Goal: Task Accomplishment & Management: Manage account settings

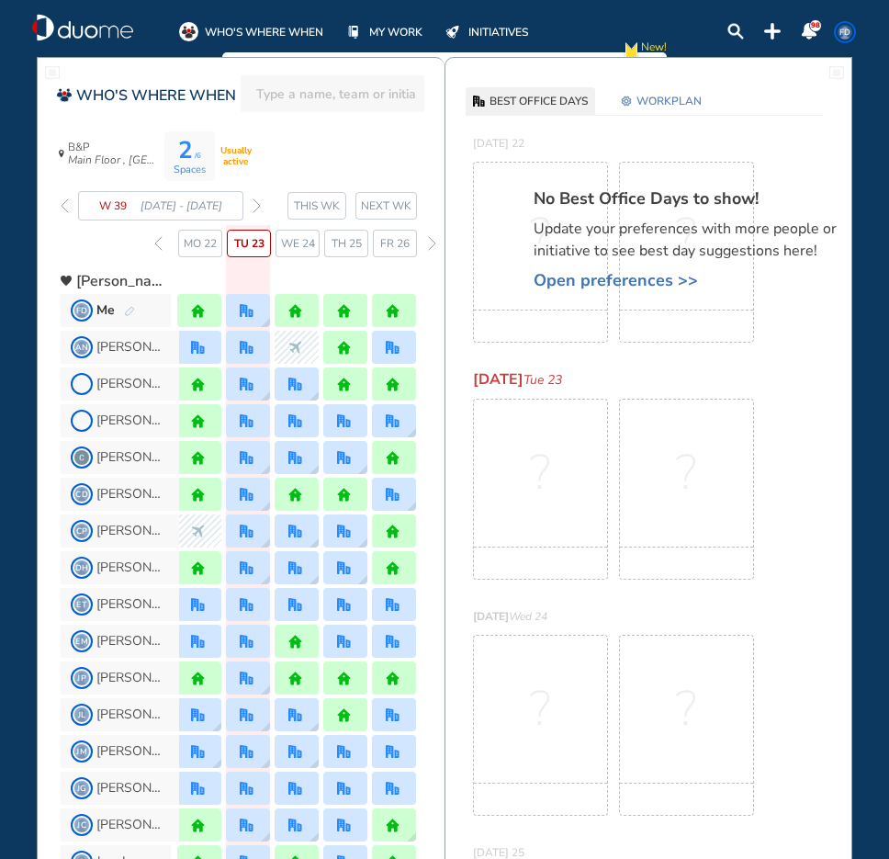
click at [259, 207] on img "forward week" at bounding box center [257, 205] width 8 height 15
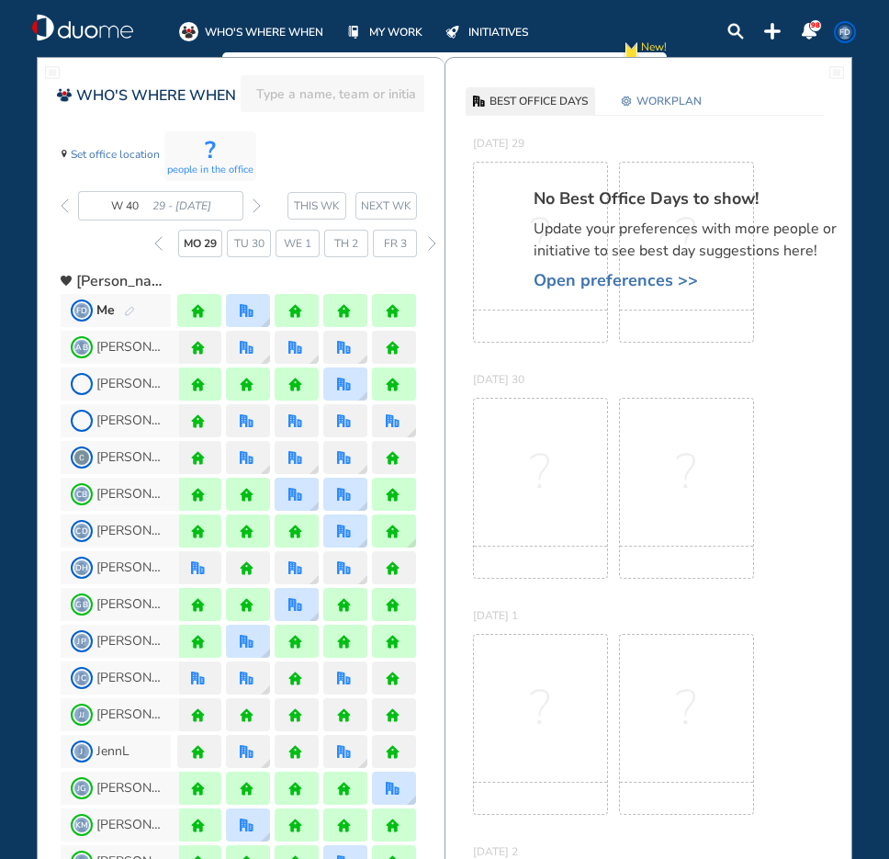
click at [254, 209] on img "forward week" at bounding box center [257, 205] width 8 height 15
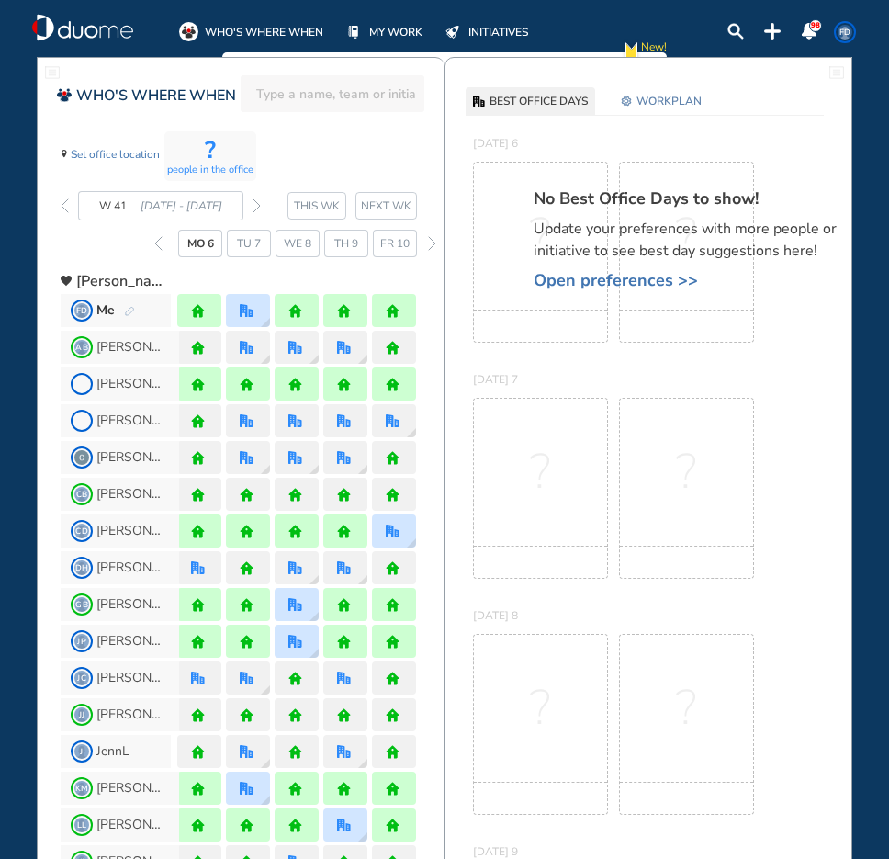
click at [254, 209] on img "forward week" at bounding box center [257, 205] width 8 height 15
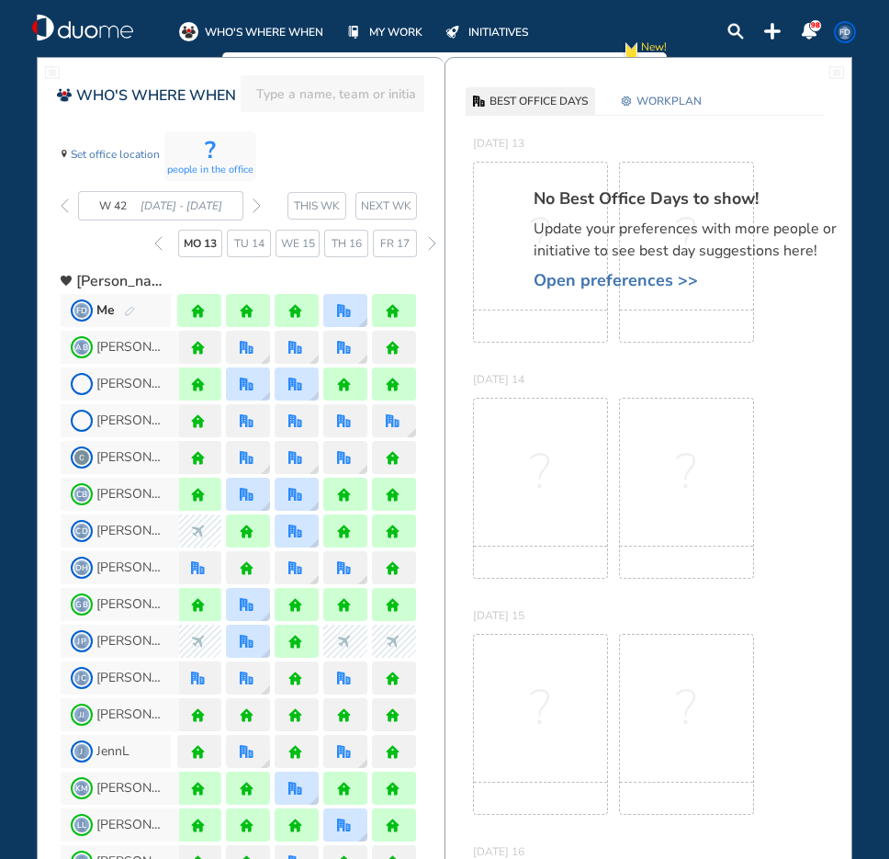
click at [254, 209] on img "forward week" at bounding box center [257, 205] width 8 height 15
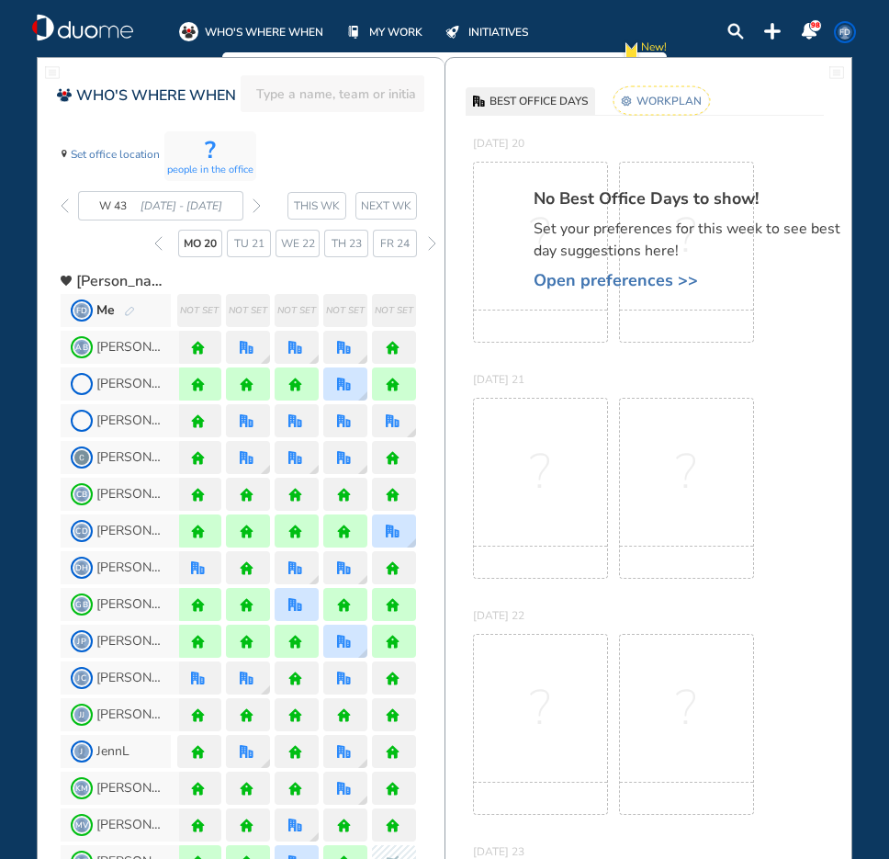
click at [570, 274] on span "Open preferences >>" at bounding box center [695, 280] width 322 height 18
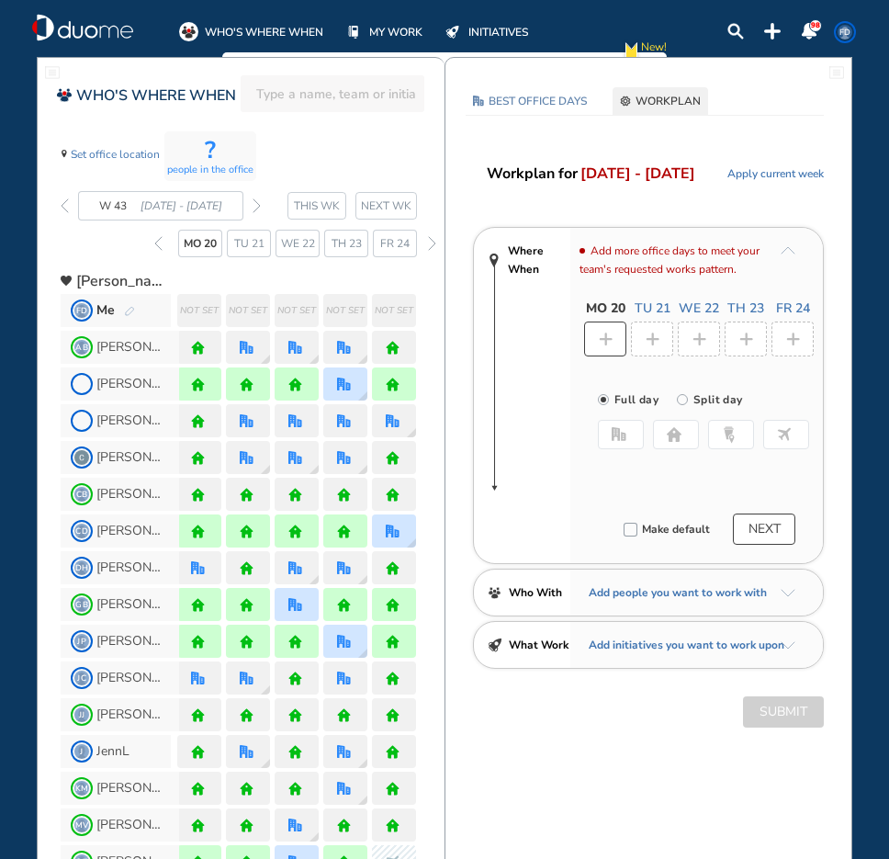
click at [672, 435] on img "home-bdbdbd" at bounding box center [674, 434] width 15 height 15
click at [661, 344] on div at bounding box center [652, 339] width 42 height 35
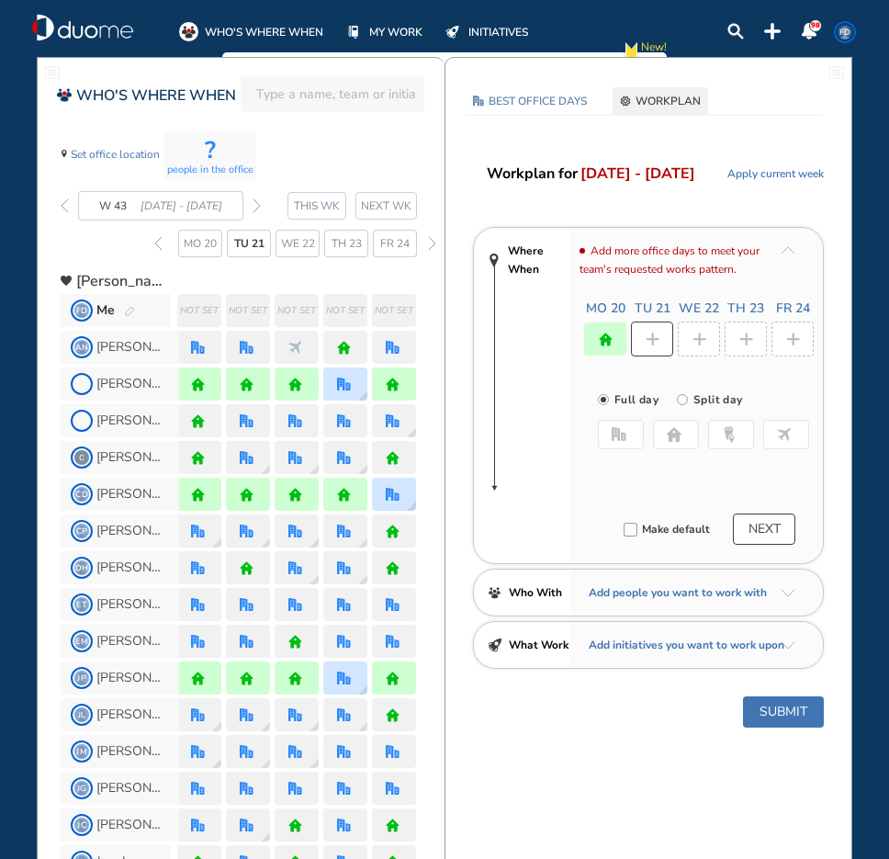
click at [609, 435] on button "office" at bounding box center [621, 434] width 46 height 29
click at [635, 474] on button "Select location" at bounding box center [646, 471] width 73 height 18
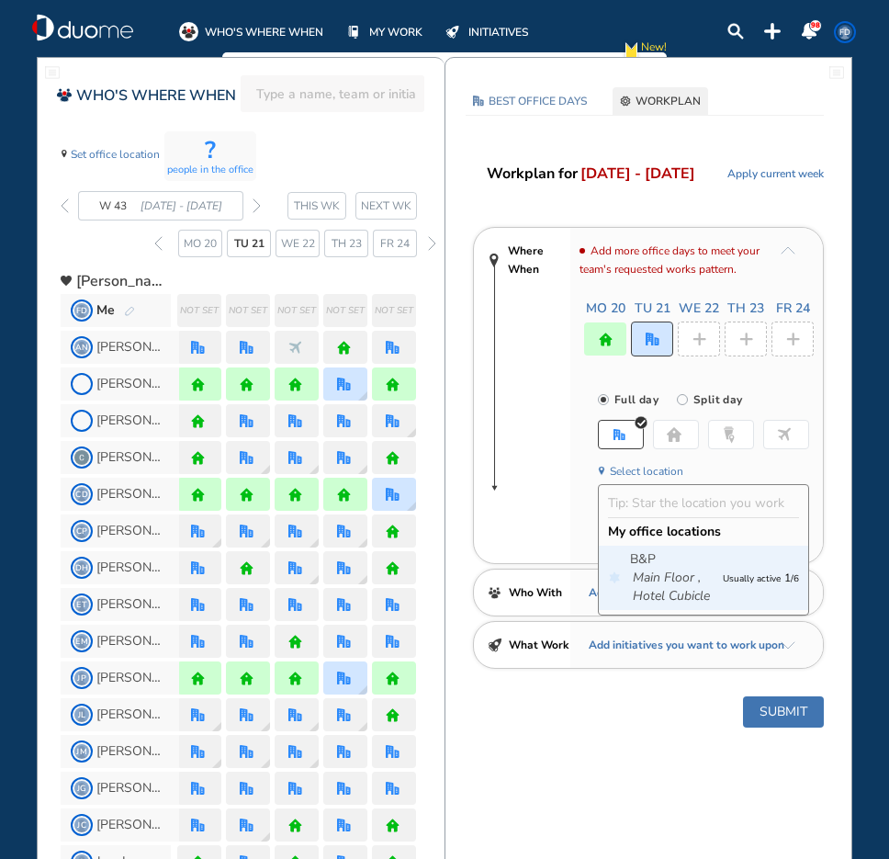
click at [704, 576] on span "B&P Main Floor , Hotel Cubicle" at bounding box center [672, 577] width 84 height 55
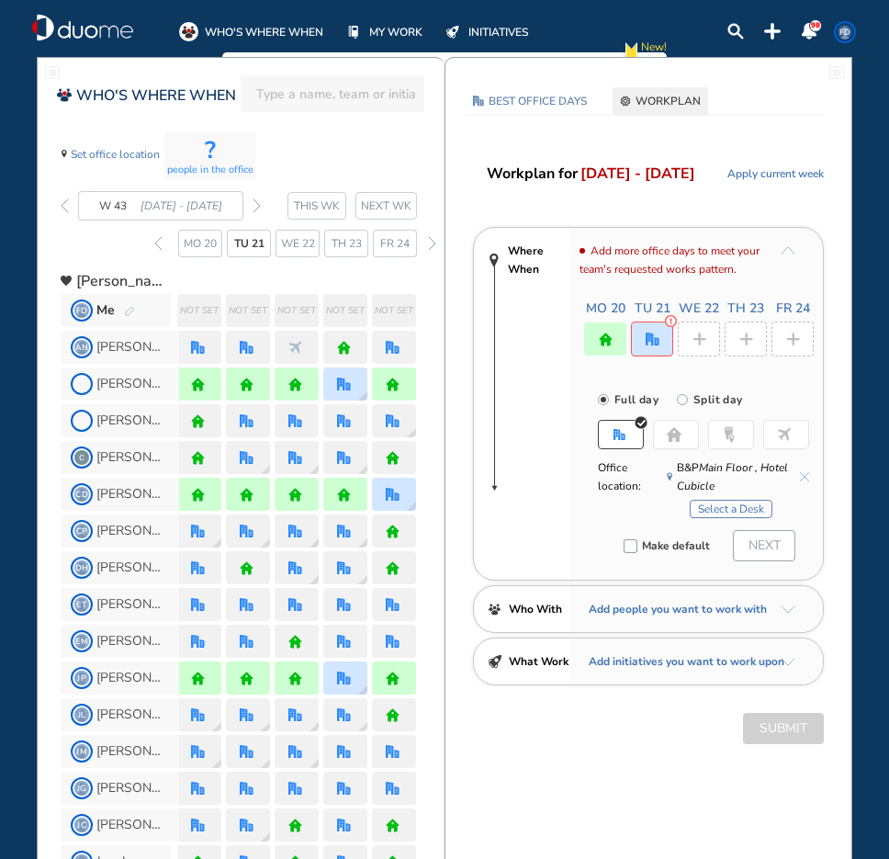
click at [737, 514] on button "Select a Desk" at bounding box center [731, 509] width 83 height 18
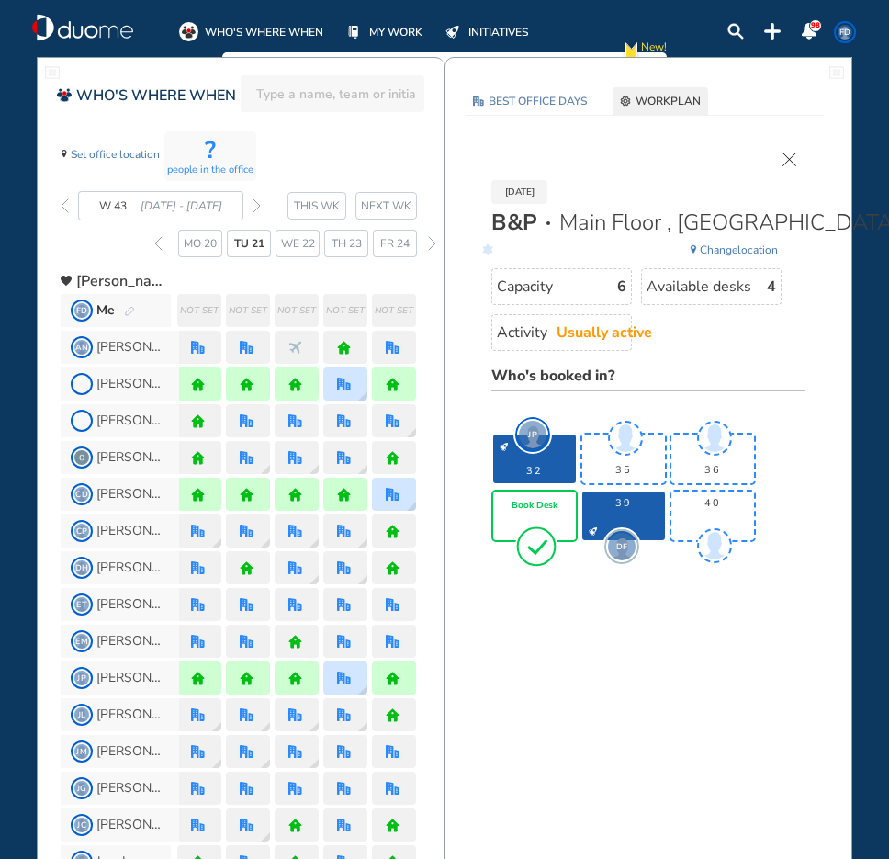
click at [531, 516] on div "Book Desk" at bounding box center [534, 515] width 83 height 49
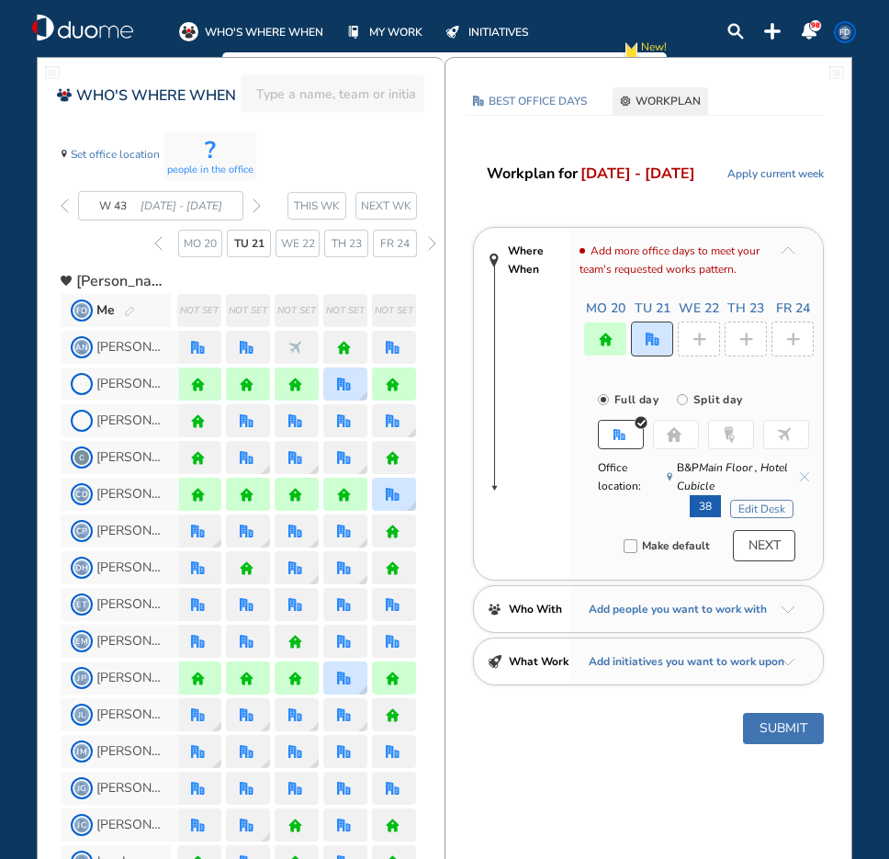
click at [702, 344] on img "plus-rounded-bdbdbd" at bounding box center [700, 340] width 14 height 14
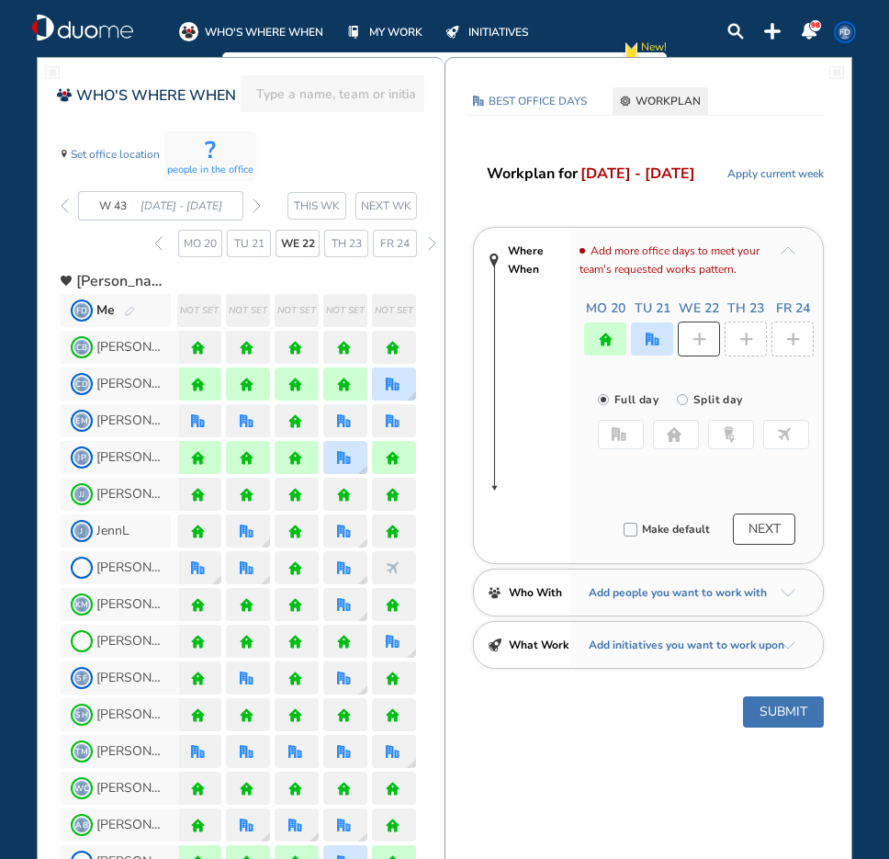
click at [660, 337] on div at bounding box center [652, 338] width 42 height 33
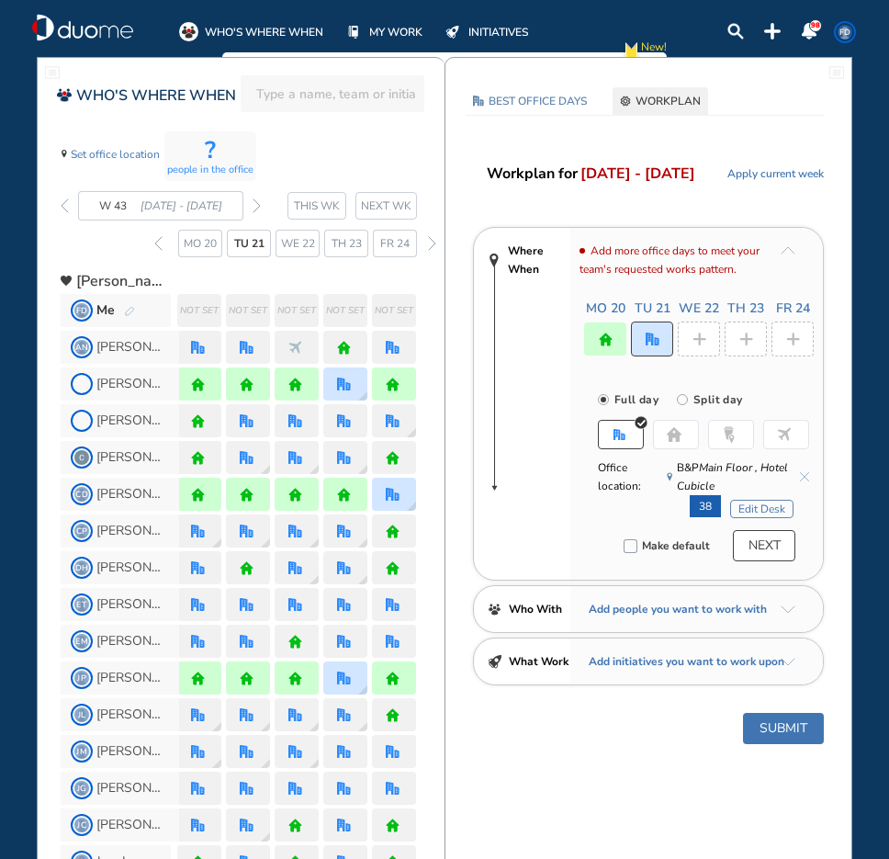
click at [696, 337] on img "plus-rounded-bdbdbd" at bounding box center [700, 340] width 14 height 14
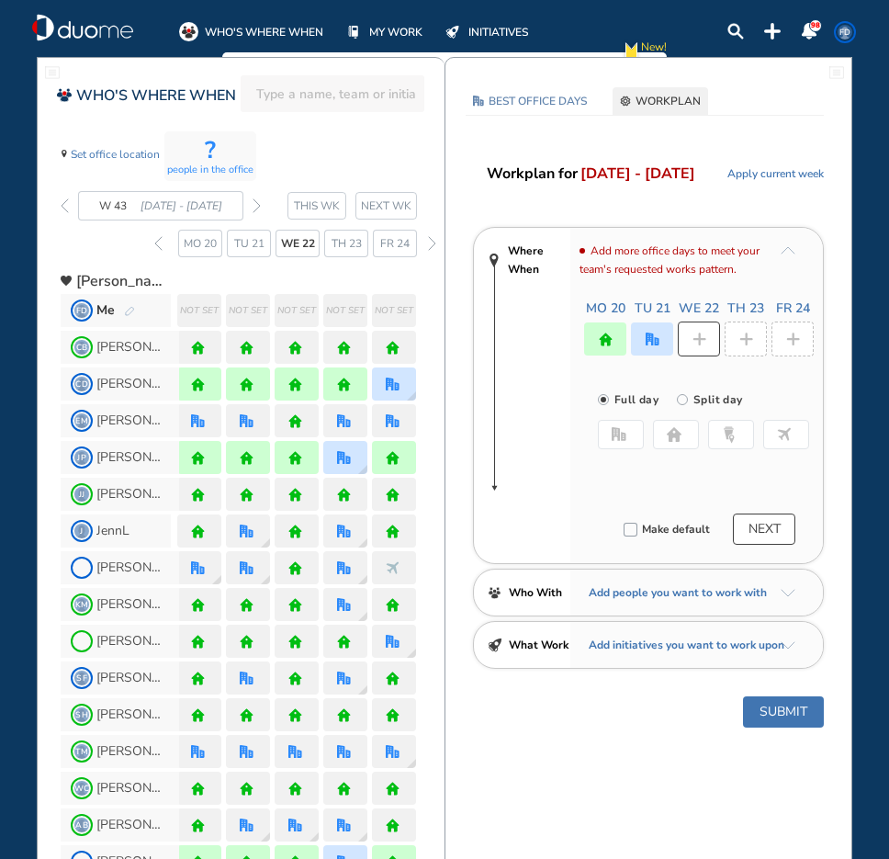
click at [662, 435] on button "home" at bounding box center [676, 434] width 46 height 29
click at [752, 348] on div at bounding box center [746, 339] width 42 height 35
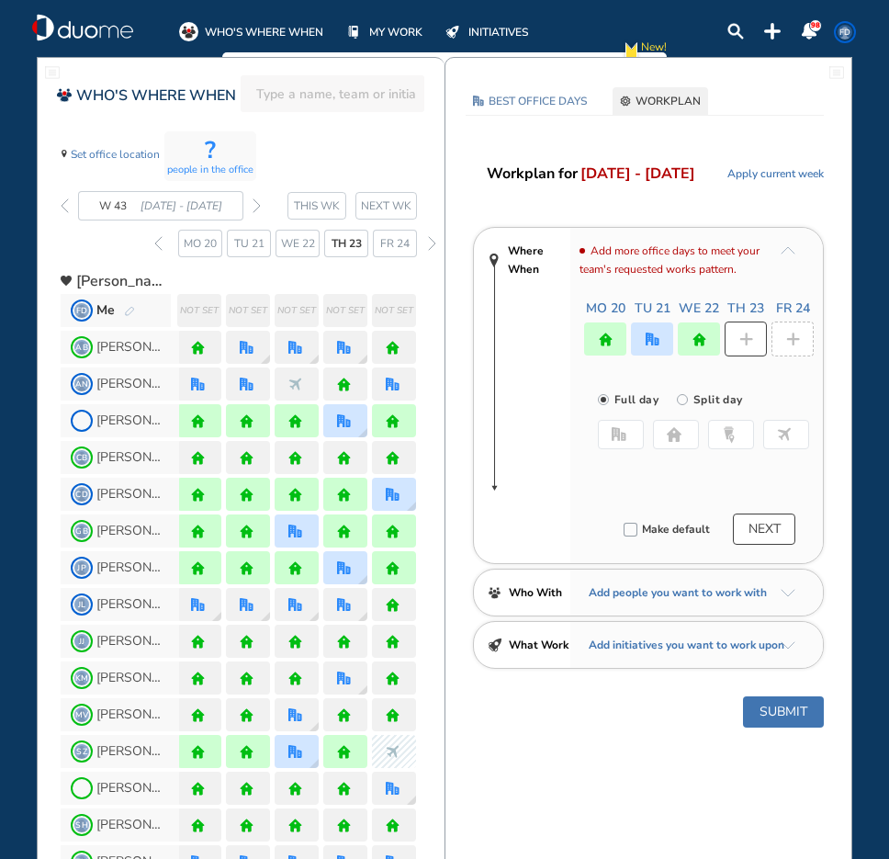
click at [679, 443] on button "home" at bounding box center [676, 434] width 46 height 29
click at [789, 348] on div at bounding box center [793, 339] width 42 height 35
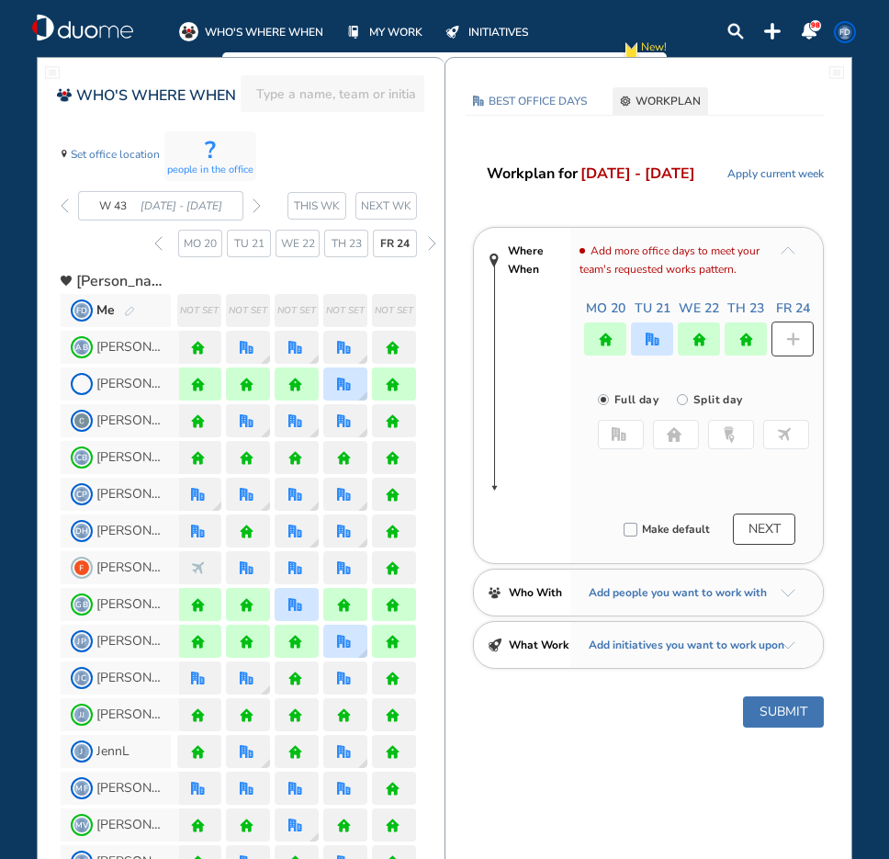
click at [685, 434] on button "home" at bounding box center [676, 434] width 46 height 29
click at [778, 713] on button "Submit" at bounding box center [783, 711] width 81 height 31
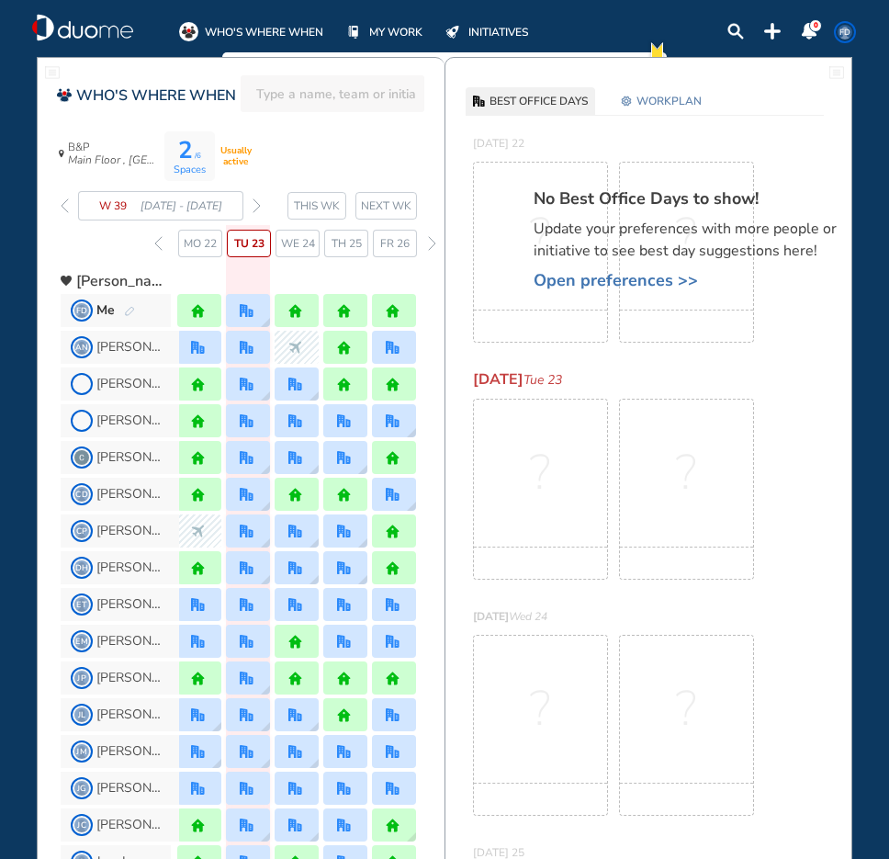
click at [255, 201] on img "forward week" at bounding box center [257, 205] width 8 height 15
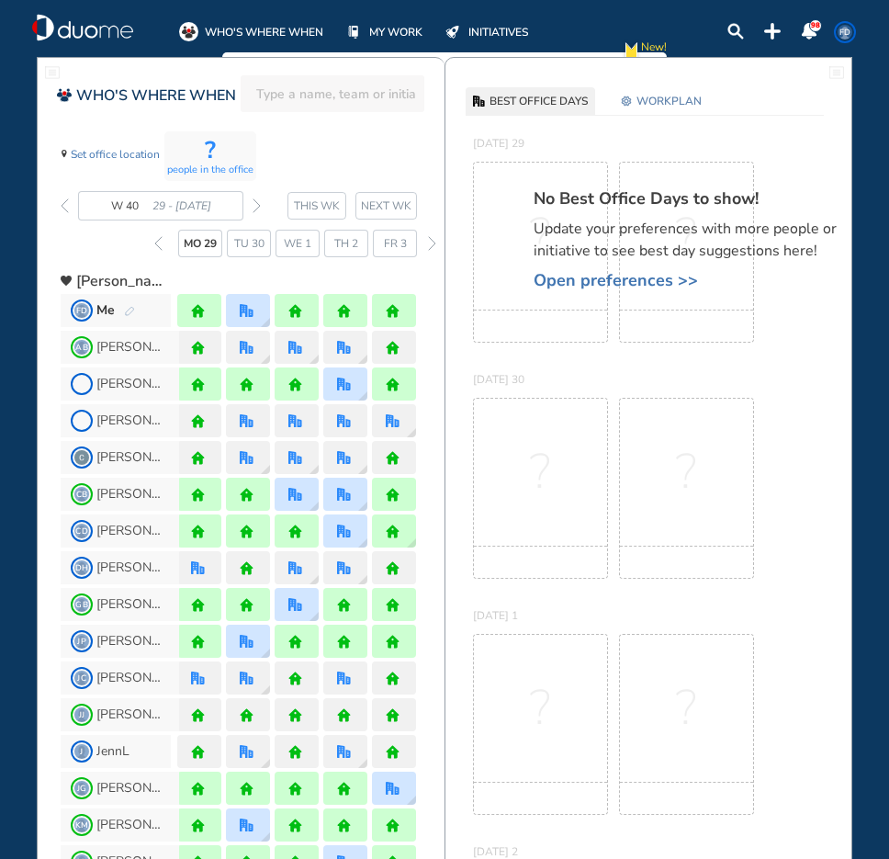
click at [255, 201] on img "forward week" at bounding box center [257, 205] width 8 height 15
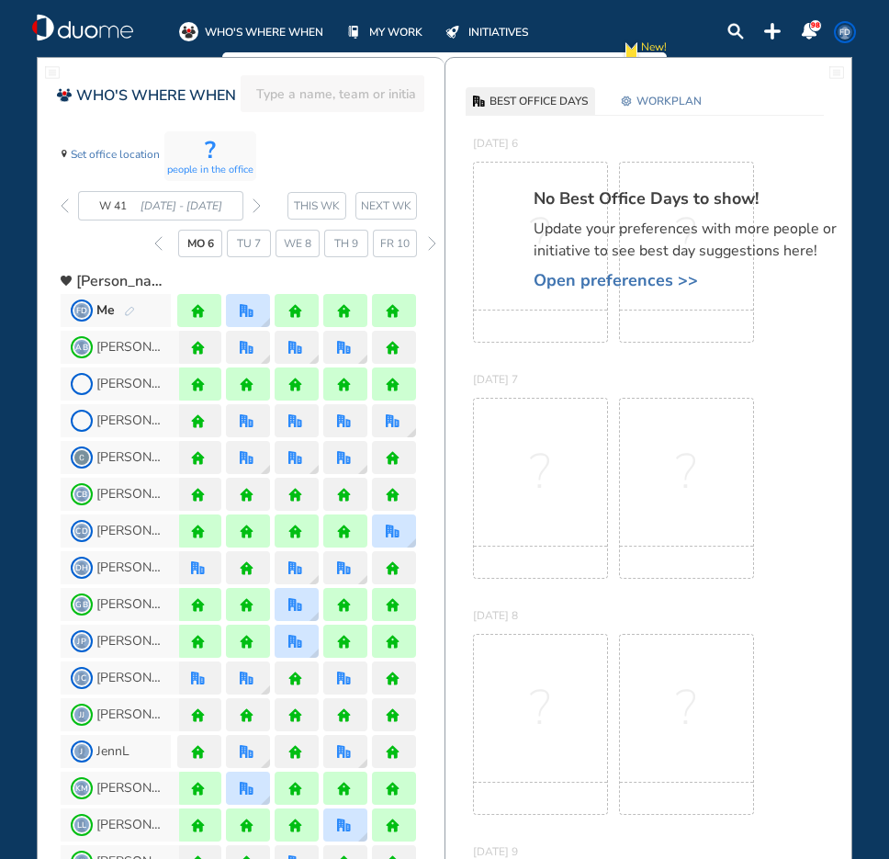
click at [255, 203] on img "forward week" at bounding box center [257, 205] width 8 height 15
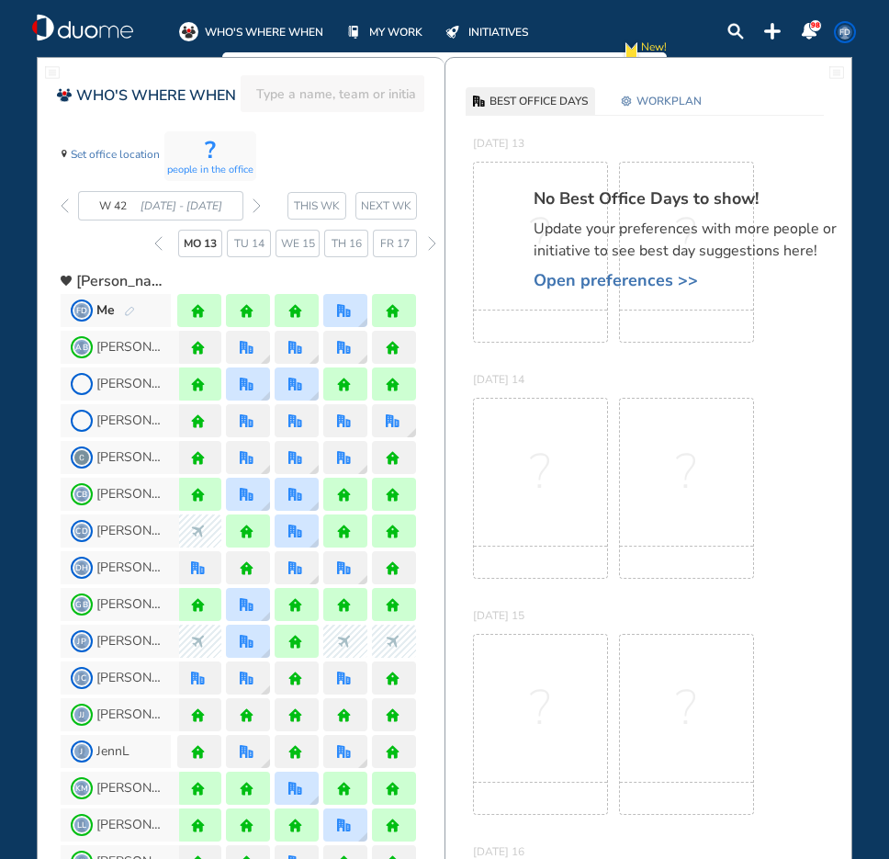
click at [255, 204] on img "forward week" at bounding box center [257, 205] width 8 height 15
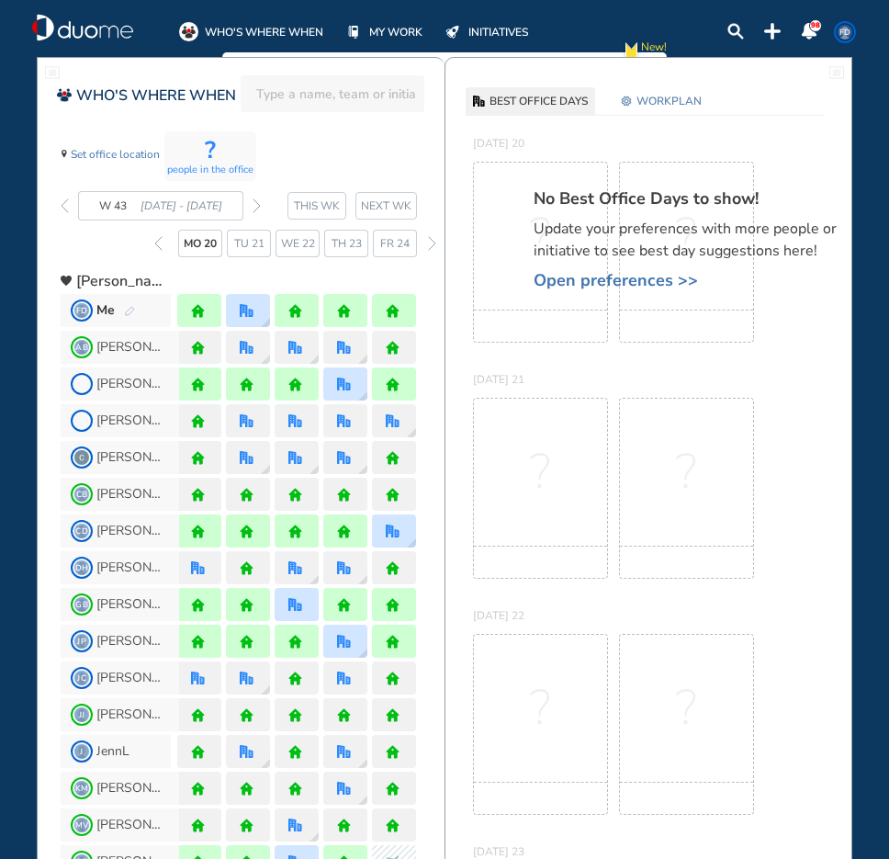
click at [255, 204] on img "forward week" at bounding box center [257, 205] width 8 height 15
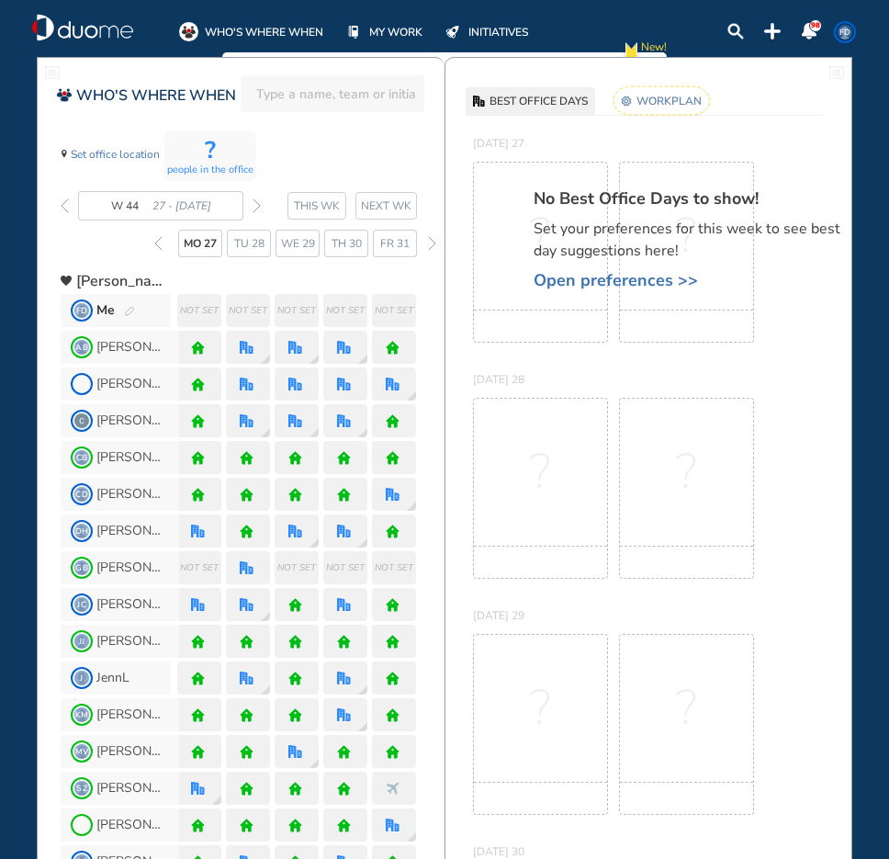
click at [580, 281] on span "Open preferences >>" at bounding box center [695, 280] width 322 height 18
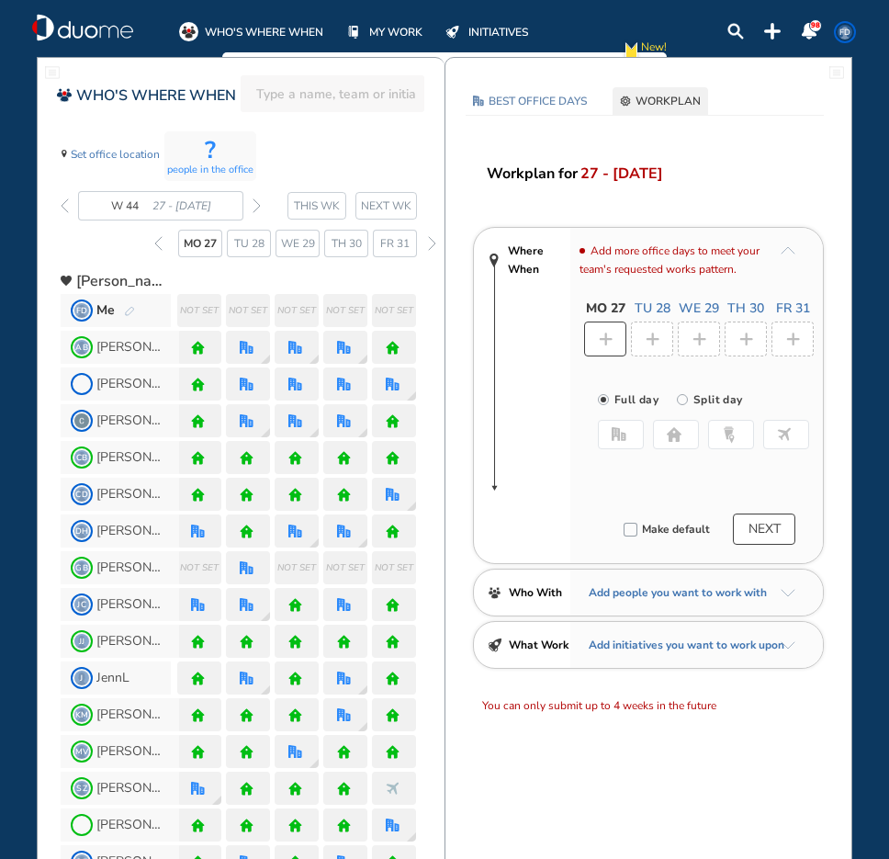
click at [668, 439] on img "home-bdbdbd" at bounding box center [674, 434] width 15 height 15
click at [639, 346] on div at bounding box center [652, 339] width 42 height 35
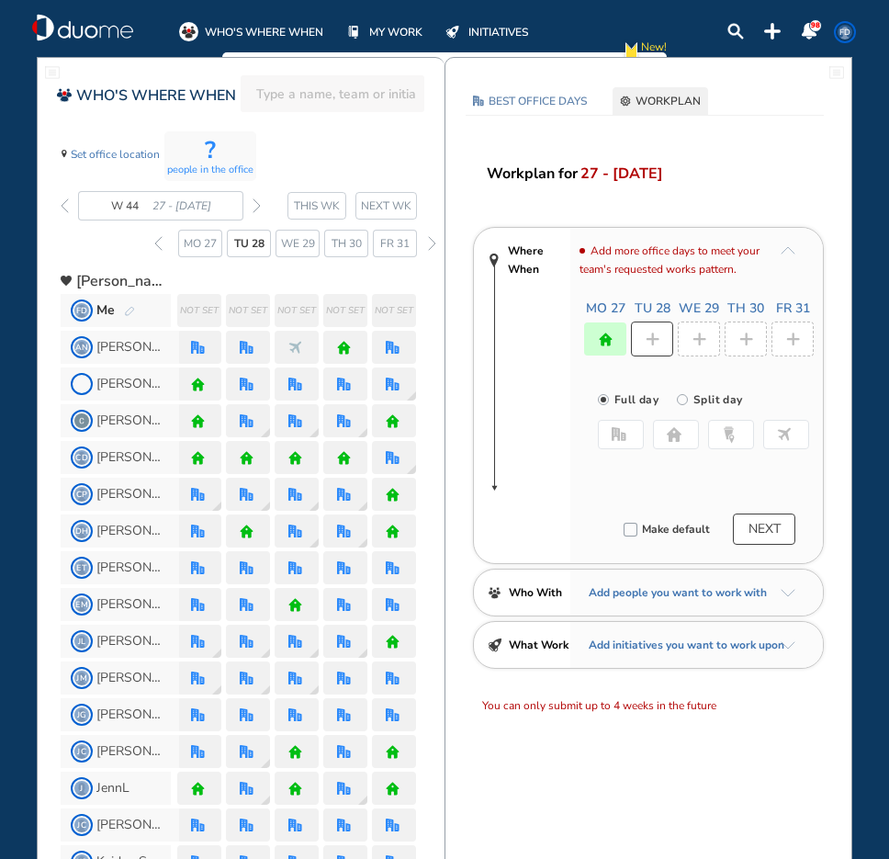
click at [616, 427] on img "office-bdbdbd" at bounding box center [619, 434] width 15 height 15
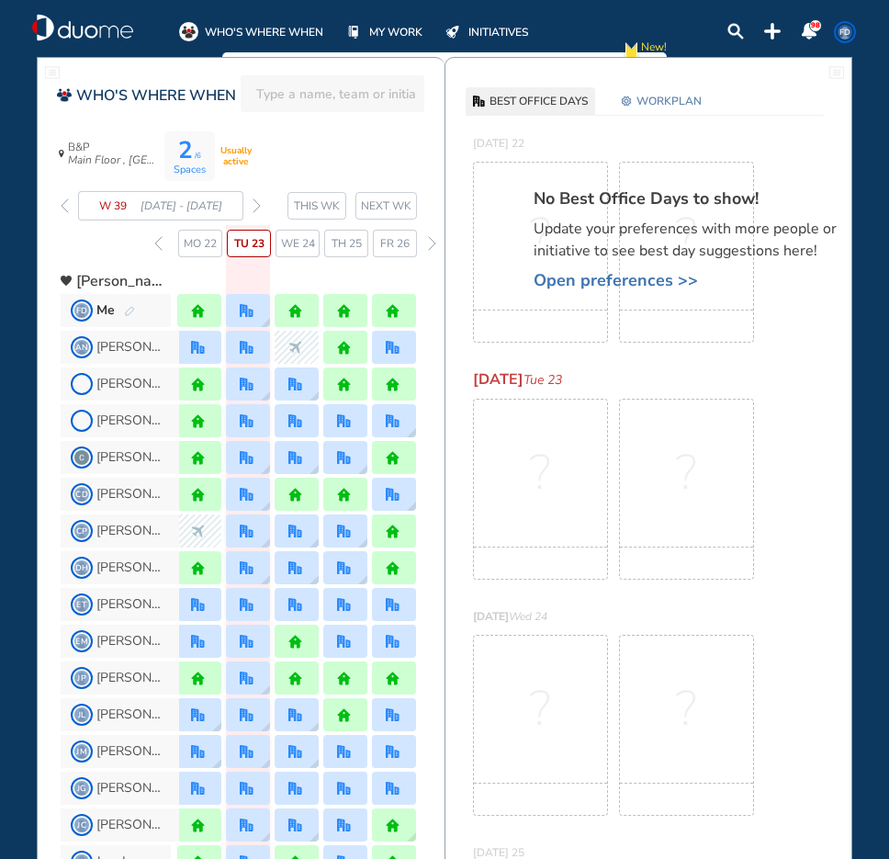
click at [297, 245] on span "We 24" at bounding box center [298, 243] width 34 height 18
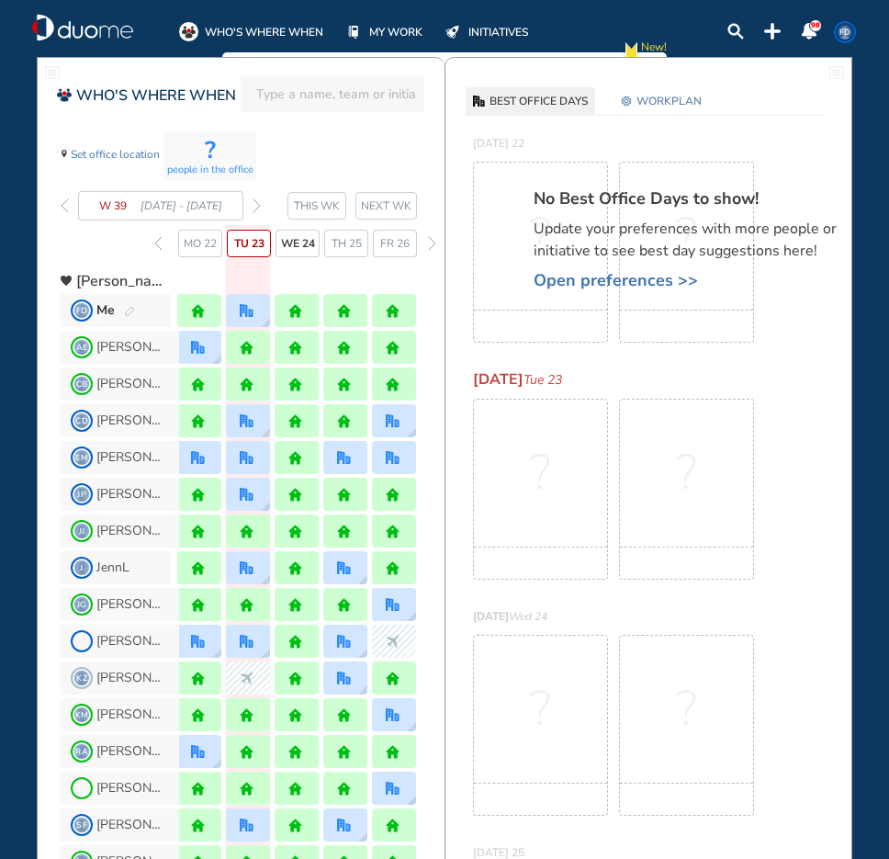
click at [297, 245] on span "We 24" at bounding box center [298, 243] width 34 height 18
click at [232, 157] on div "? people in the office" at bounding box center [210, 156] width 92 height 50
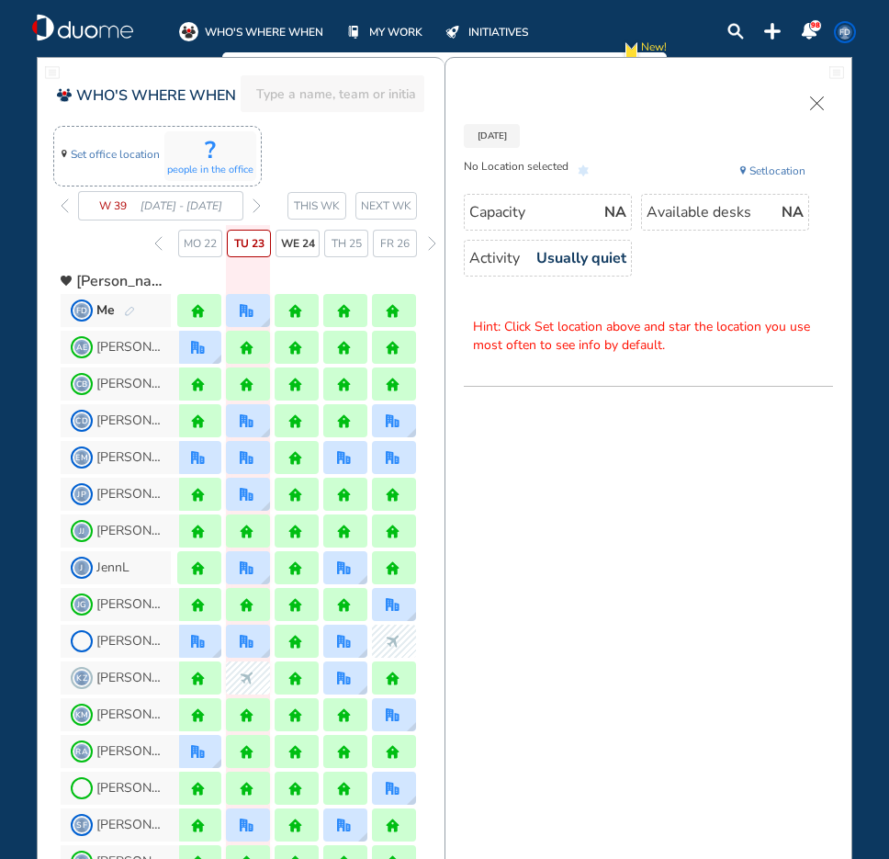
click at [295, 241] on span "We 24" at bounding box center [298, 243] width 34 height 18
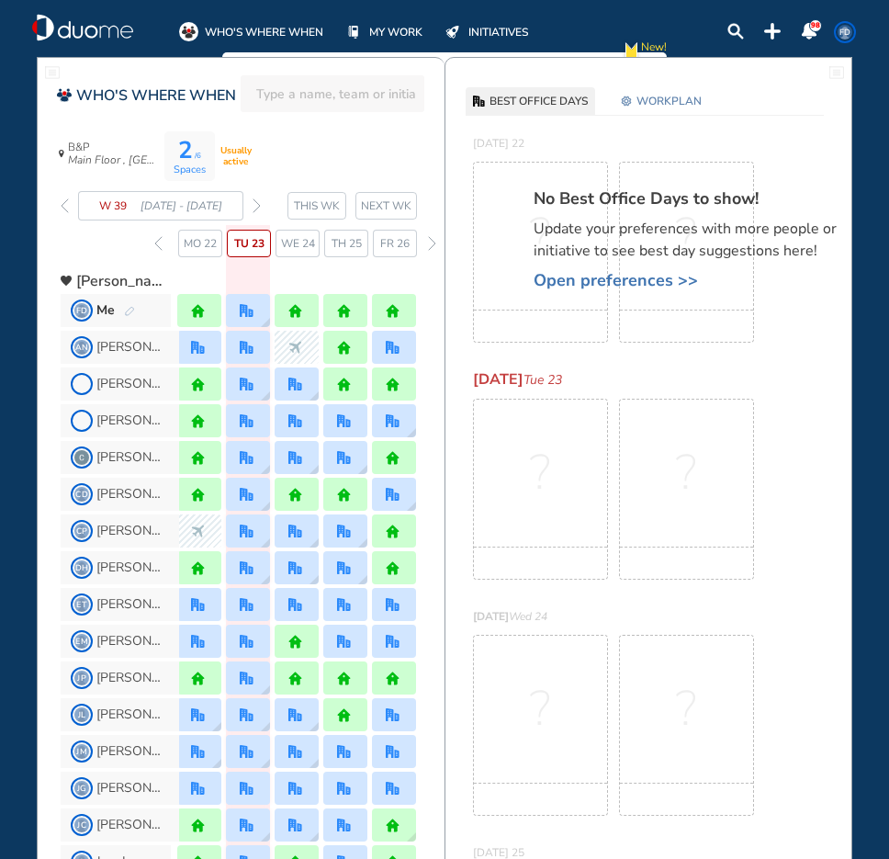
drag, startPoint x: 74, startPoint y: 20, endPoint x: 107, endPoint y: 18, distance: 32.2
click at [74, 20] on img "duome-logo-whitelogo" at bounding box center [82, 28] width 101 height 28
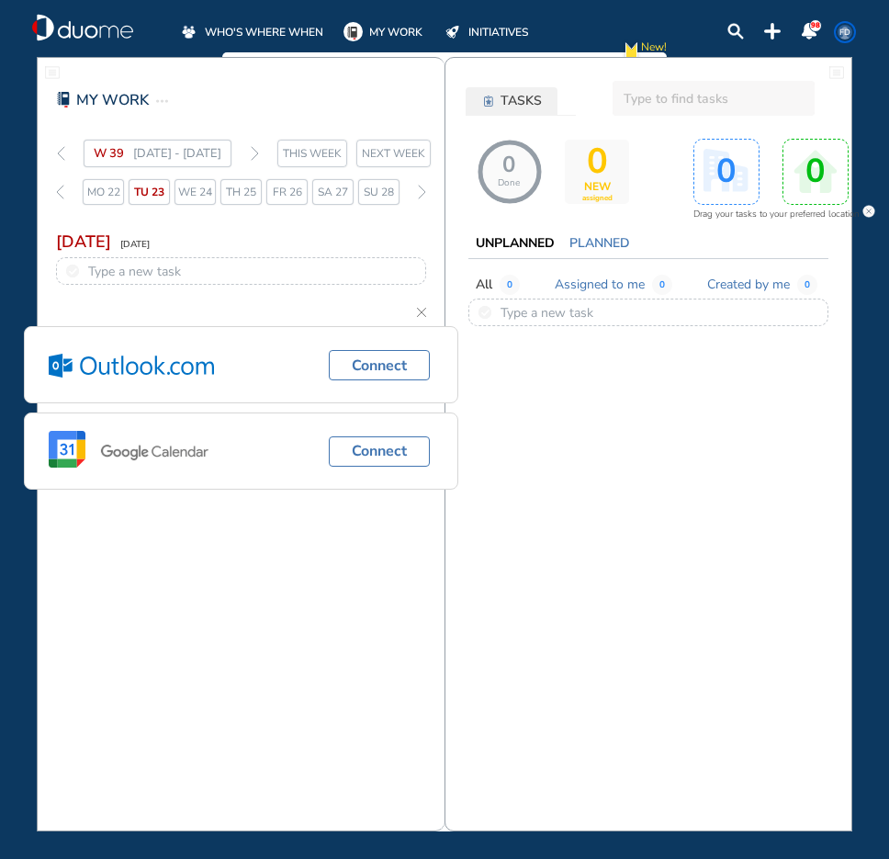
click at [258, 26] on span "WHO'S WHERE WHEN" at bounding box center [264, 32] width 119 height 18
